Goal: Task Accomplishment & Management: Use online tool/utility

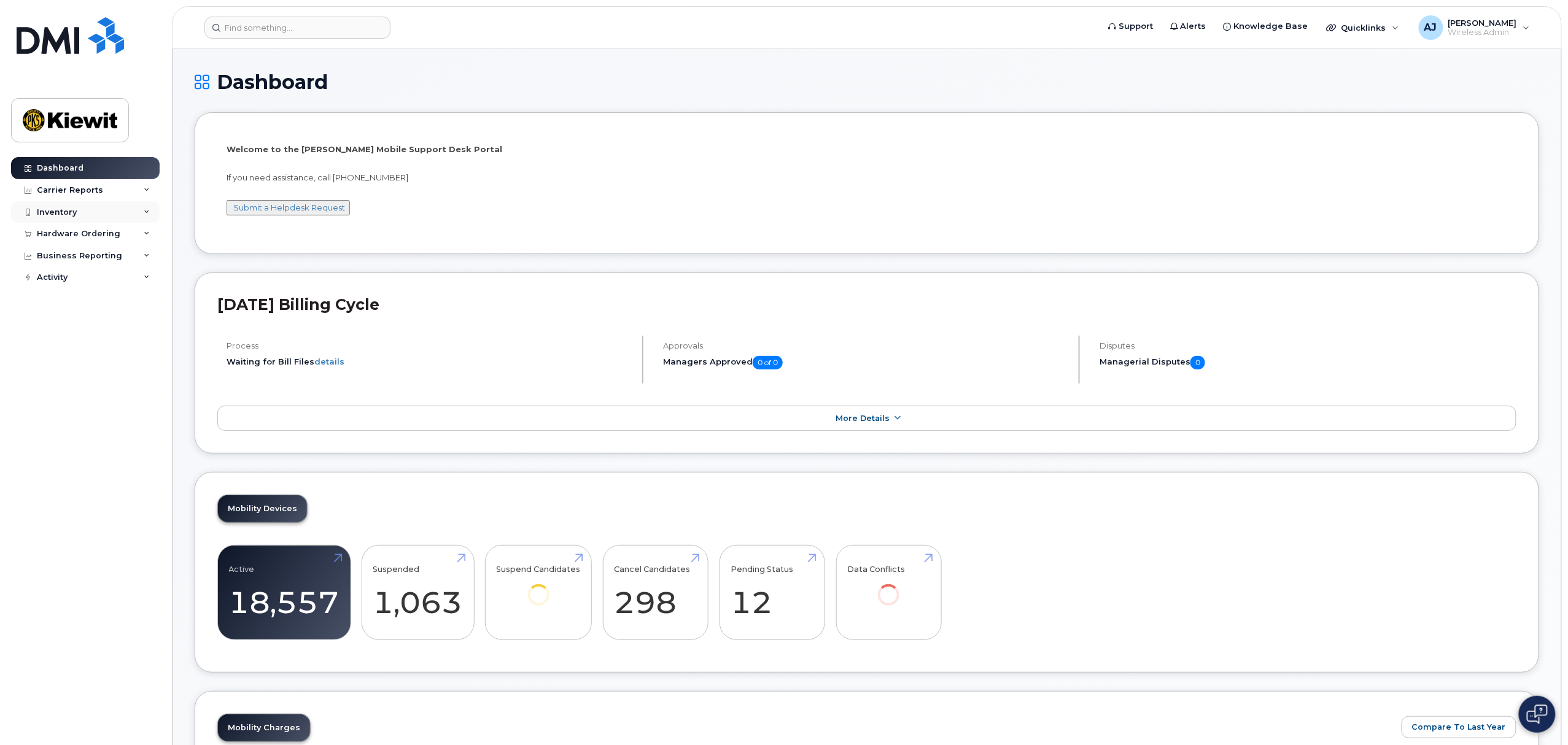
click at [110, 215] on div "Inventory" at bounding box center [85, 212] width 149 height 22
click at [99, 194] on div "Carrier Reports" at bounding box center [85, 190] width 149 height 22
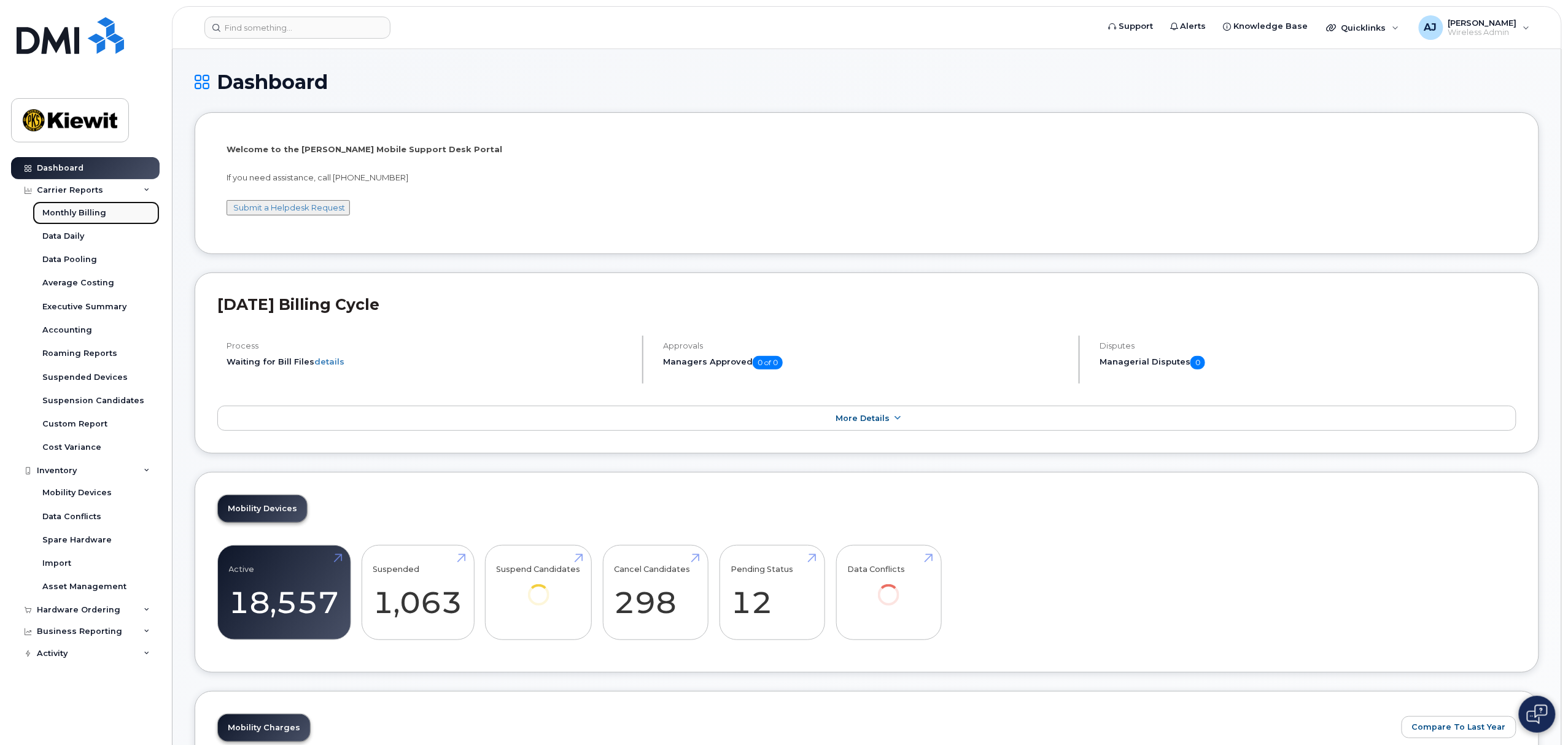
click at [92, 217] on div "Monthly Billing" at bounding box center [74, 213] width 64 height 12
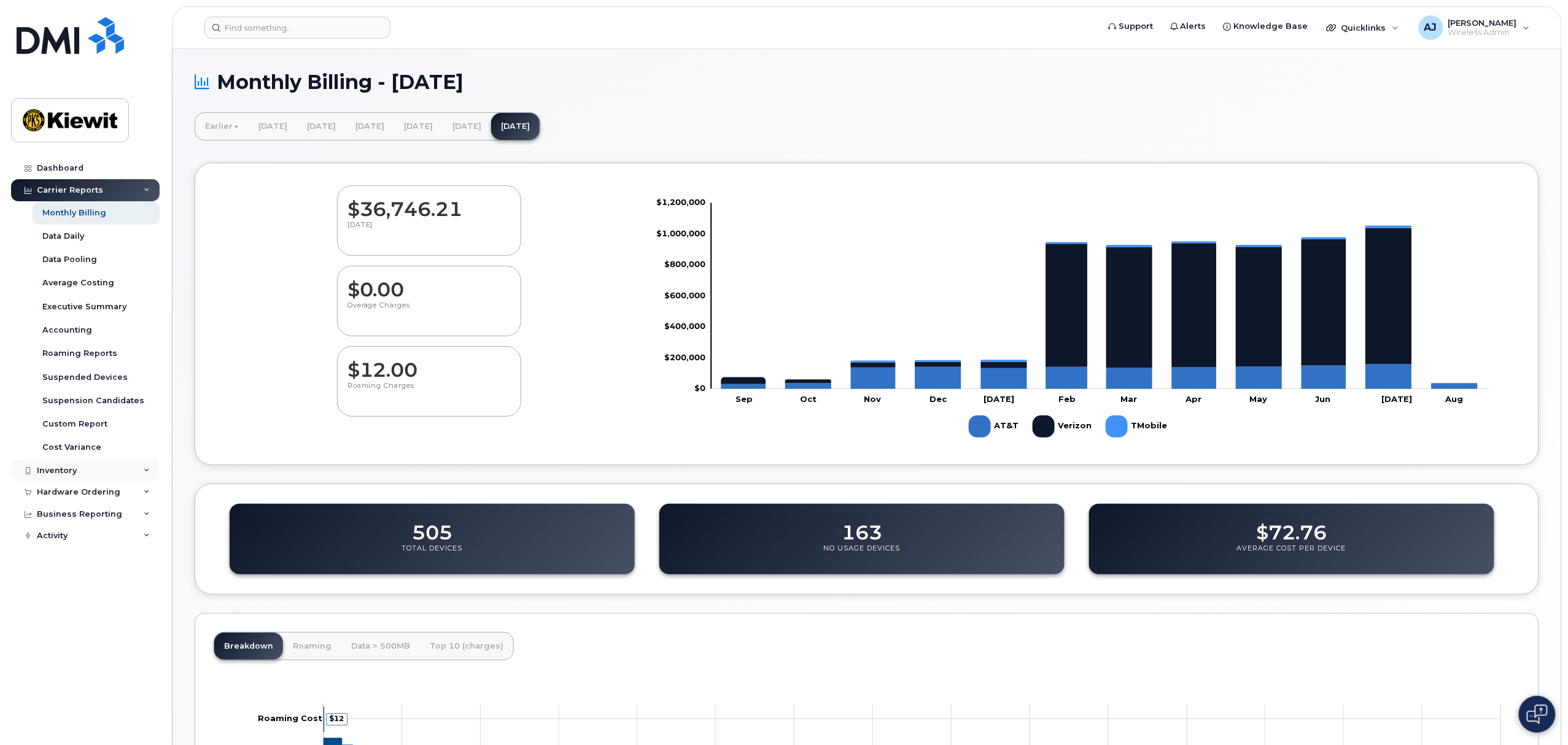
click at [84, 468] on div "Inventory" at bounding box center [85, 470] width 149 height 22
click at [82, 489] on div "Mobility Devices" at bounding box center [77, 493] width 69 height 12
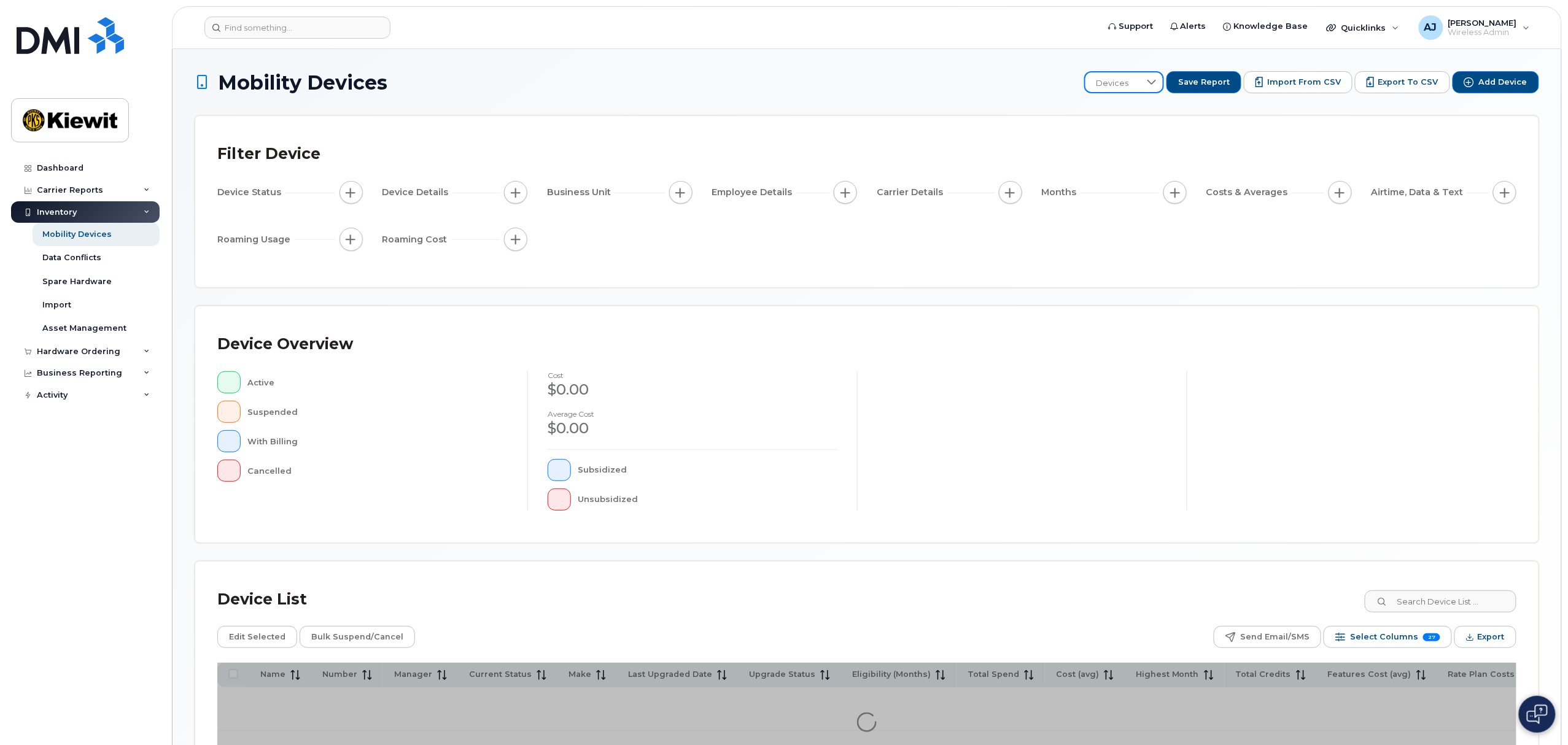
click at [1130, 91] on span "Devices" at bounding box center [1112, 83] width 55 height 22
click at [1147, 139] on li "105757" at bounding box center [1169, 147] width 145 height 21
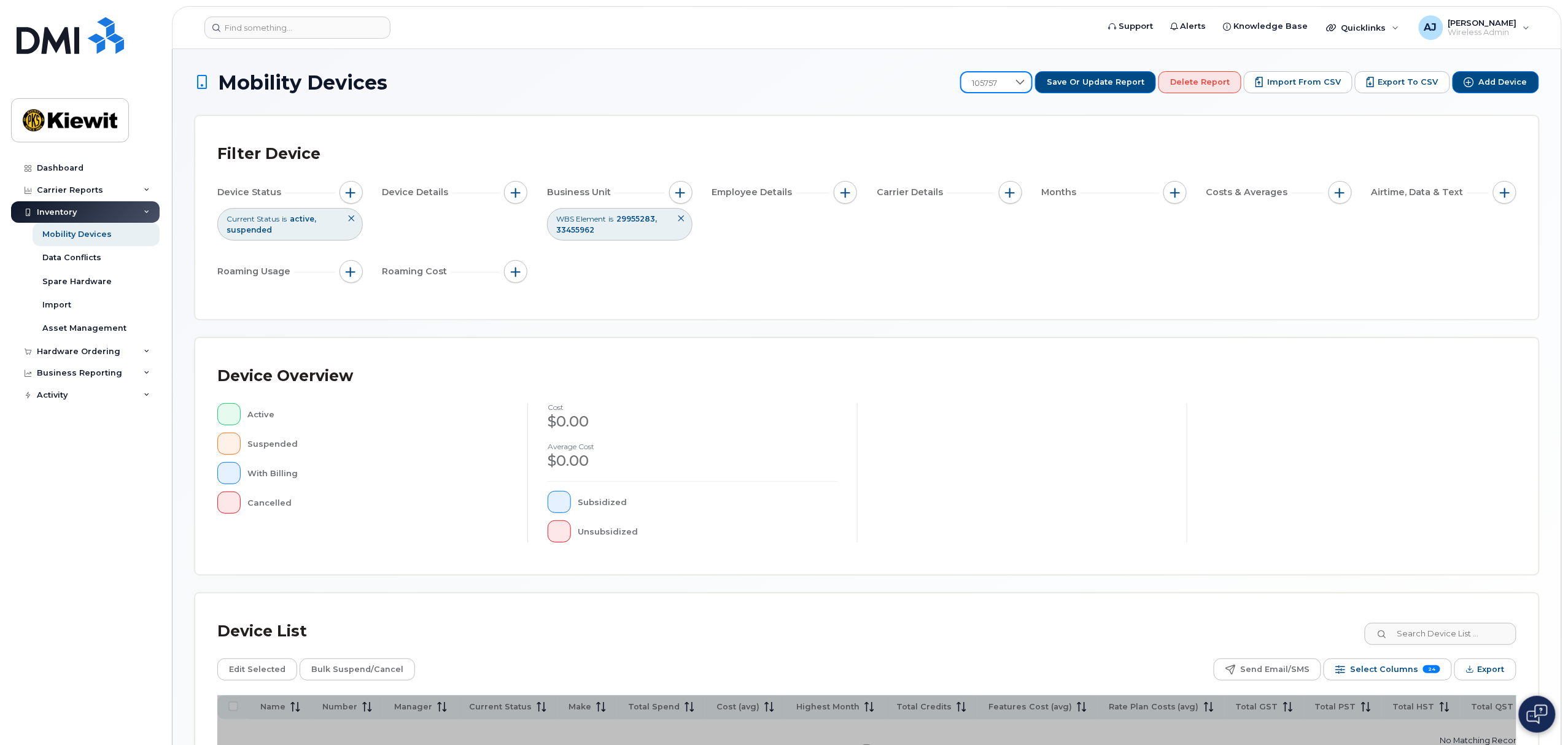
click at [1009, 84] on span "105757" at bounding box center [984, 83] width 47 height 22
click at [1024, 185] on li "106486" at bounding box center [1046, 189] width 145 height 21
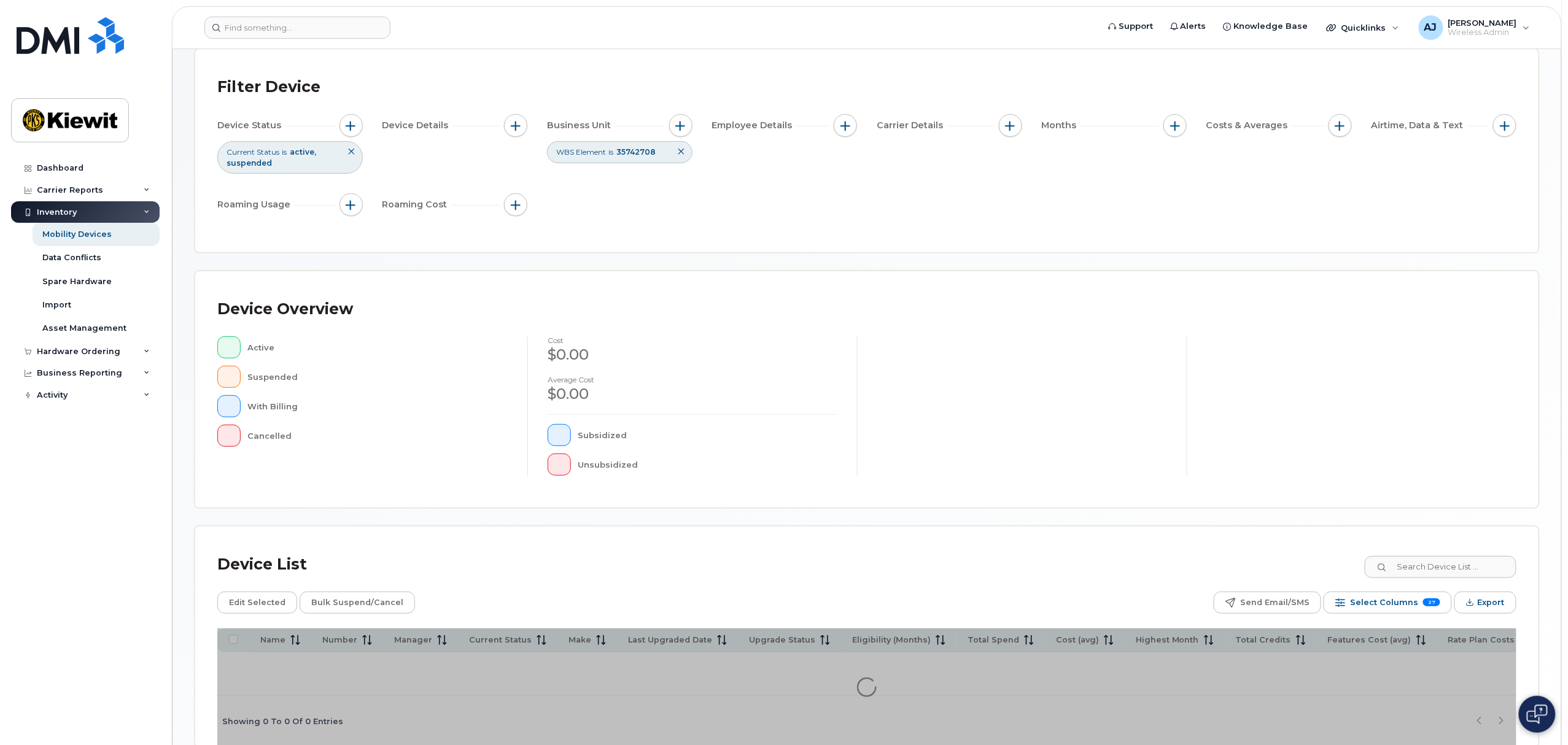
scroll to position [135, 0]
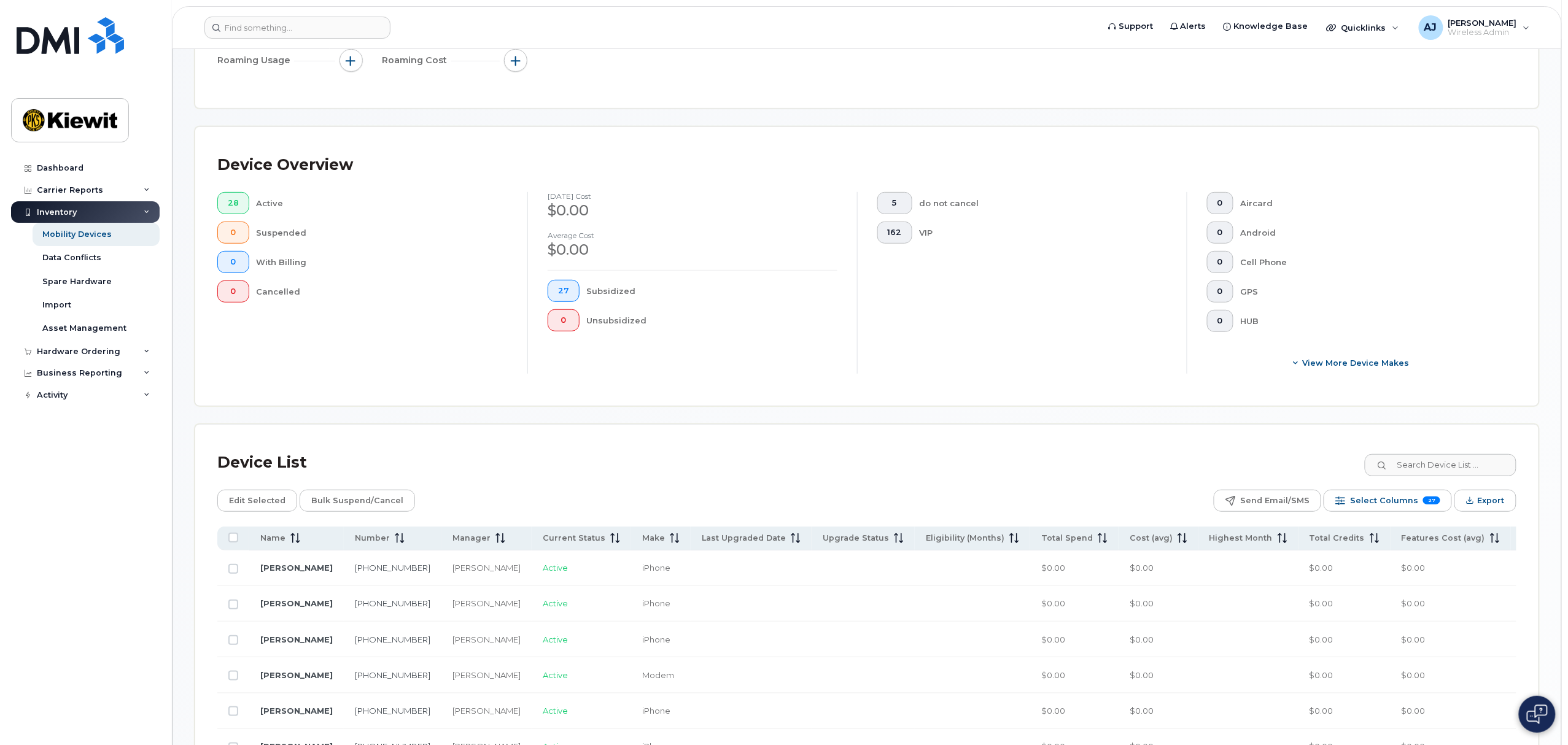
scroll to position [239, 0]
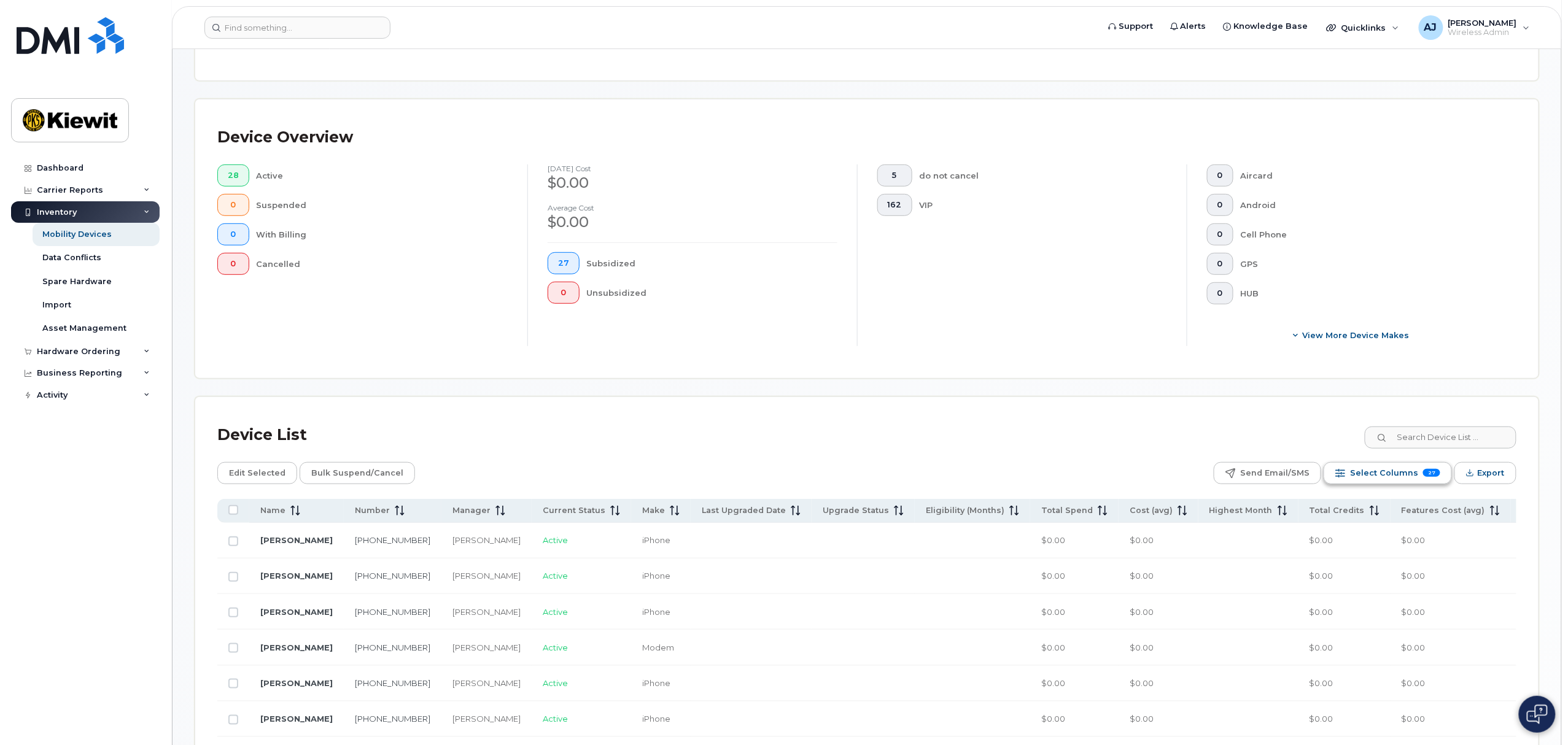
click at [1411, 477] on span "Select Columns" at bounding box center [1384, 473] width 68 height 18
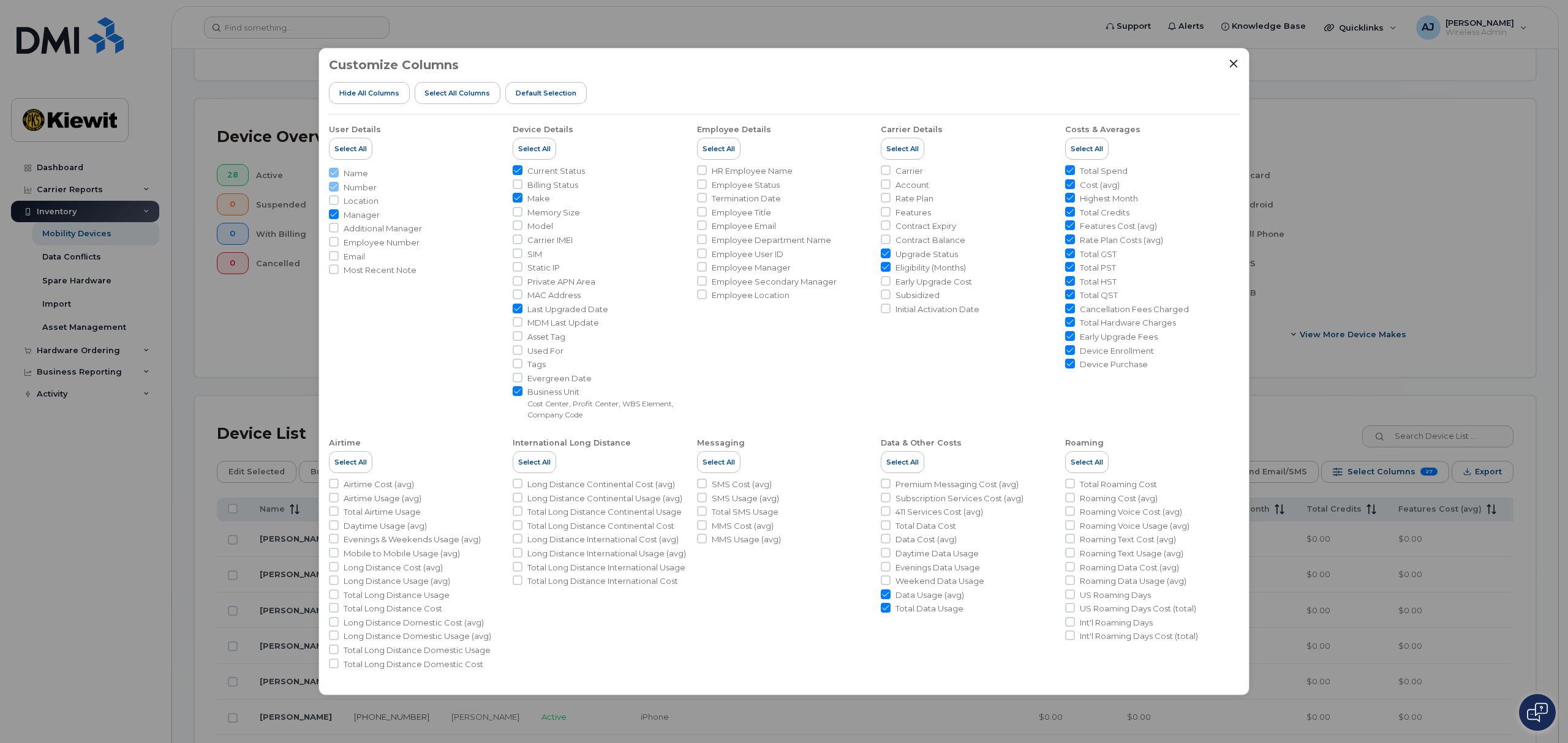
click at [529, 185] on span "Billing Status" at bounding box center [552, 186] width 51 height 11
click at [522, 185] on input "Billing Status" at bounding box center [518, 185] width 10 height 10
checkbox input "true"
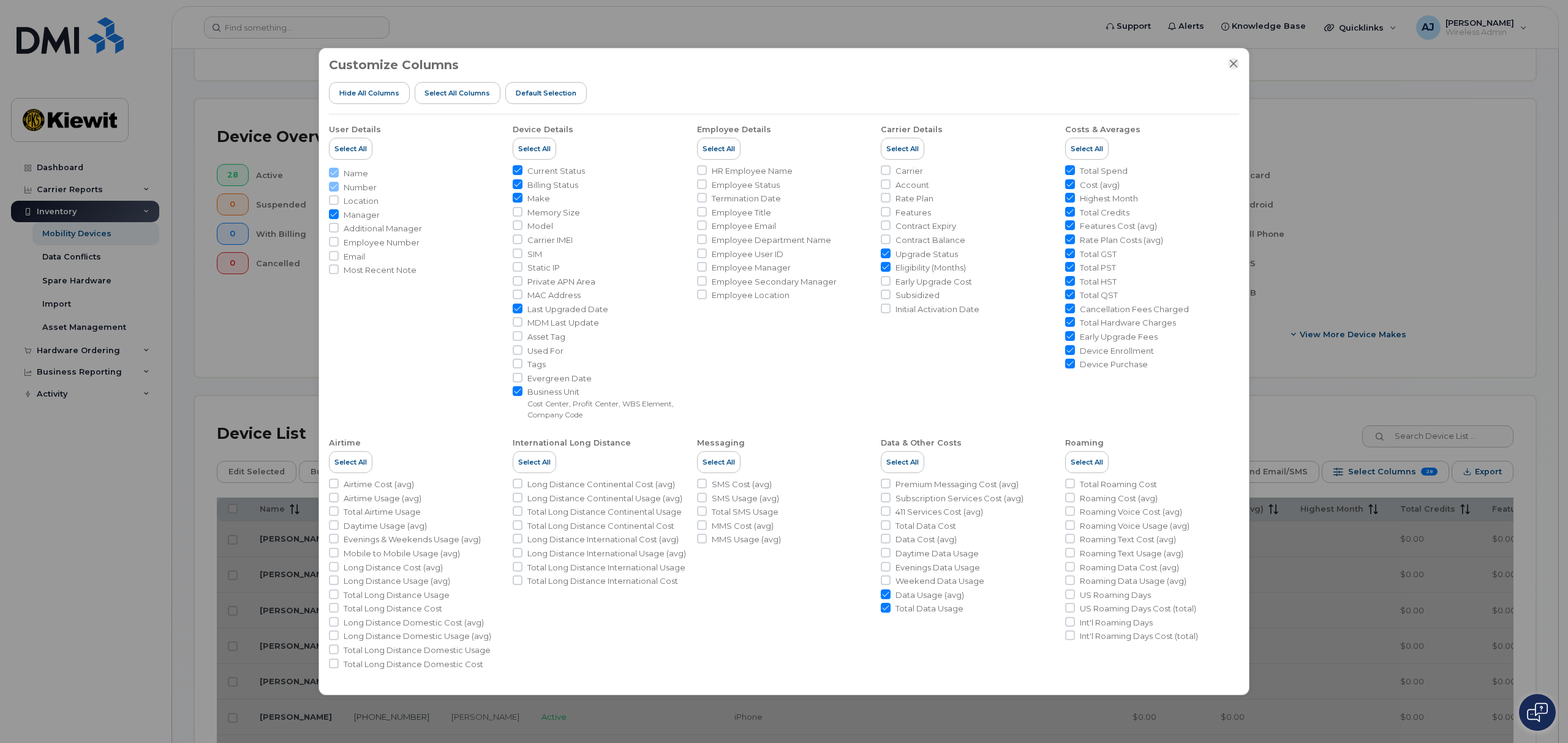
click at [1233, 64] on icon "Close" at bounding box center [1233, 64] width 8 height 8
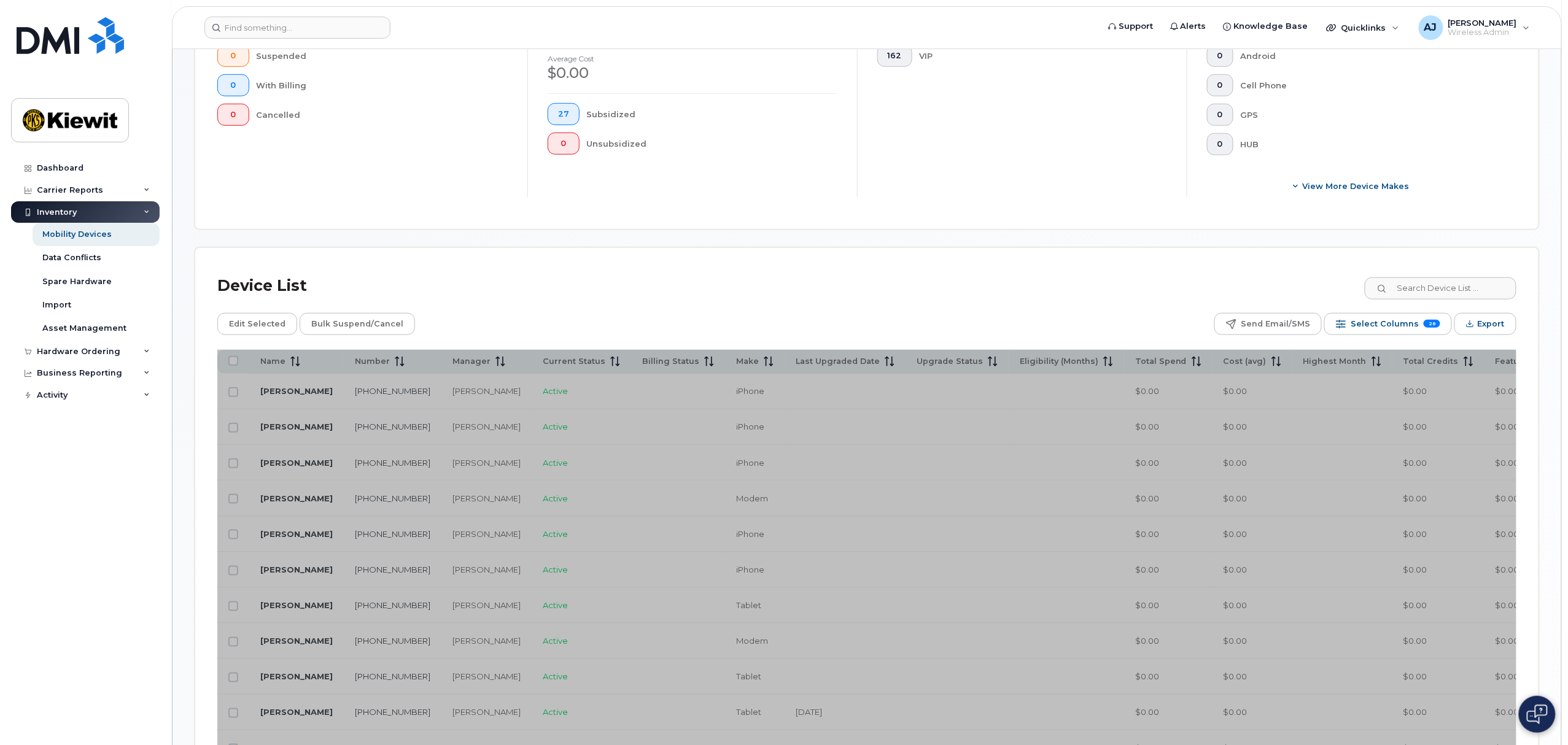
scroll to position [403, 0]
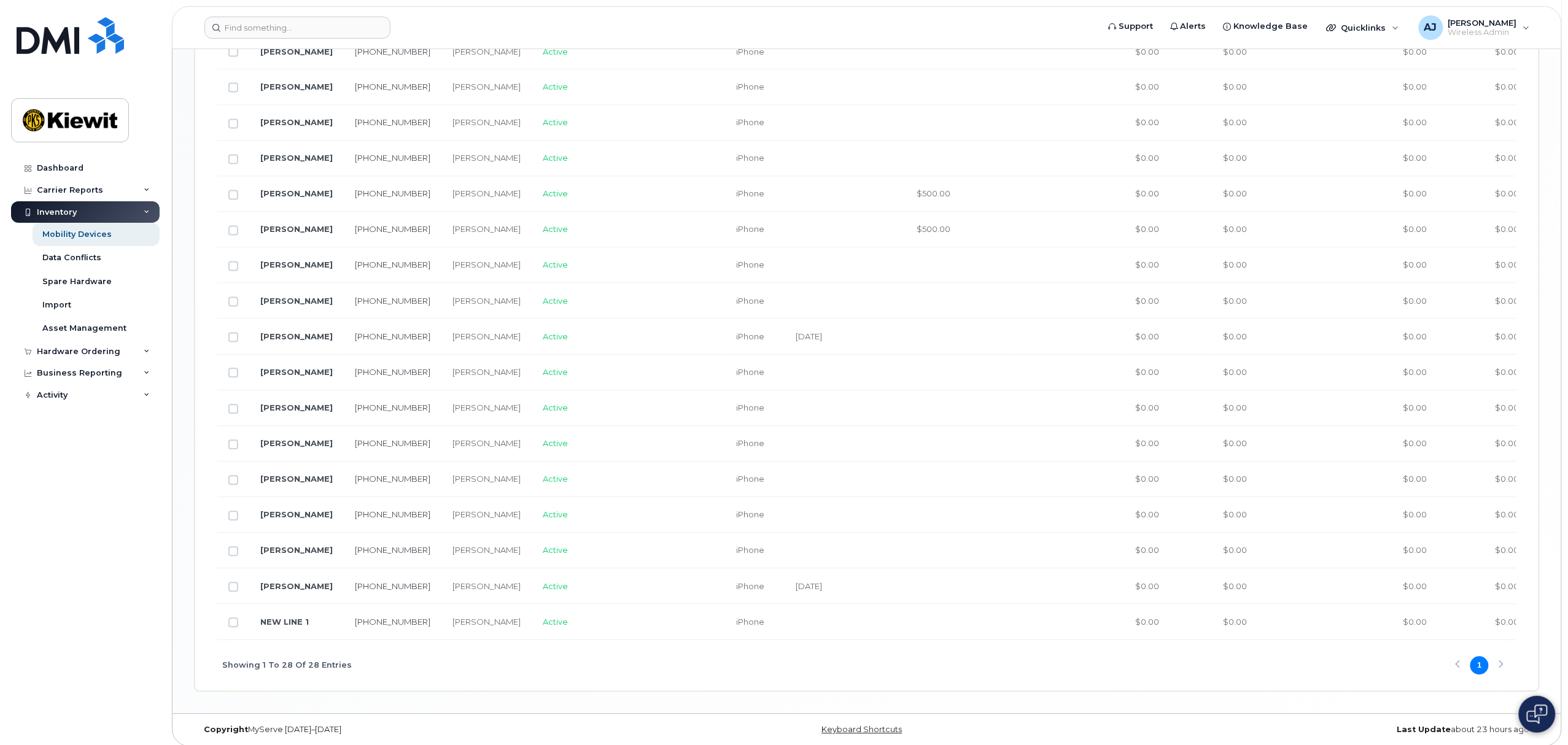
scroll to position [1139, 0]
